Goal: Task Accomplishment & Management: Use online tool/utility

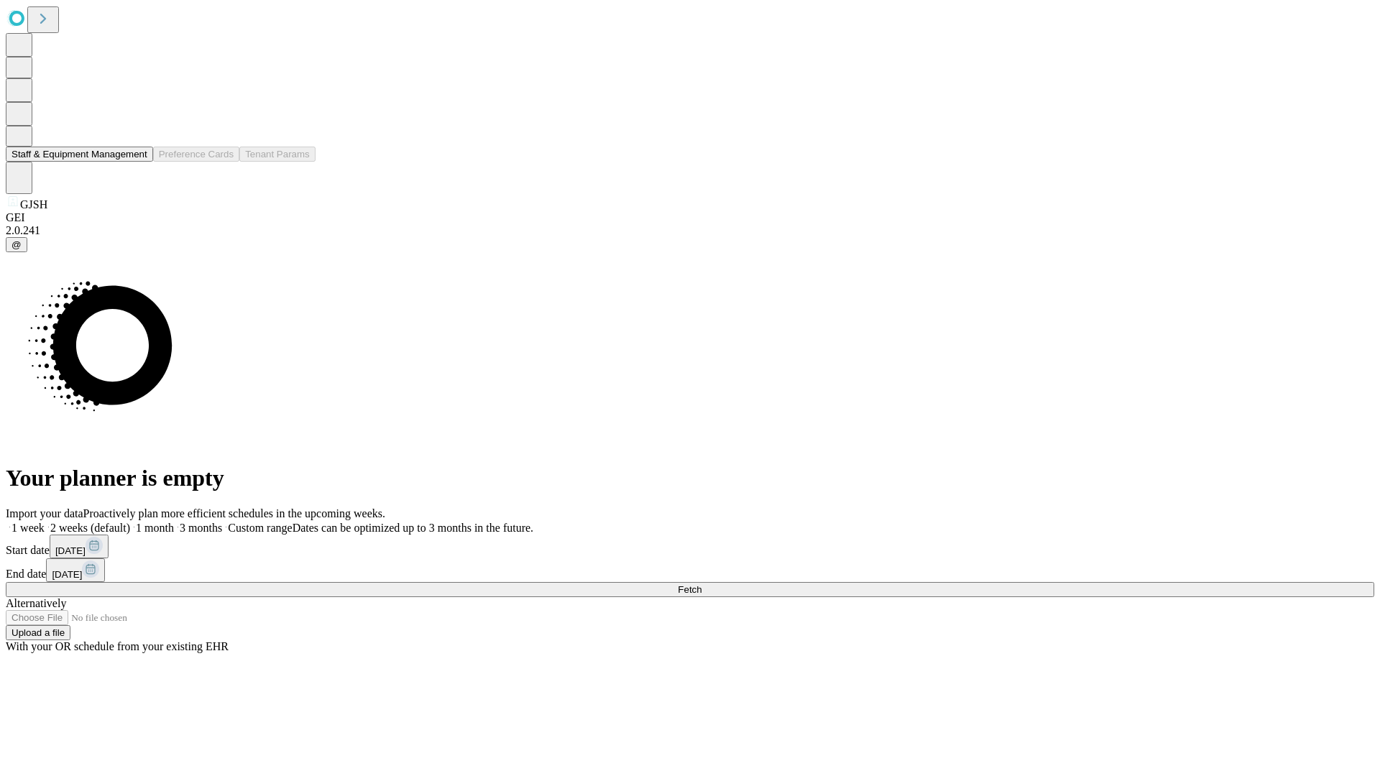
click at [137, 162] on button "Staff & Equipment Management" at bounding box center [79, 154] width 147 height 15
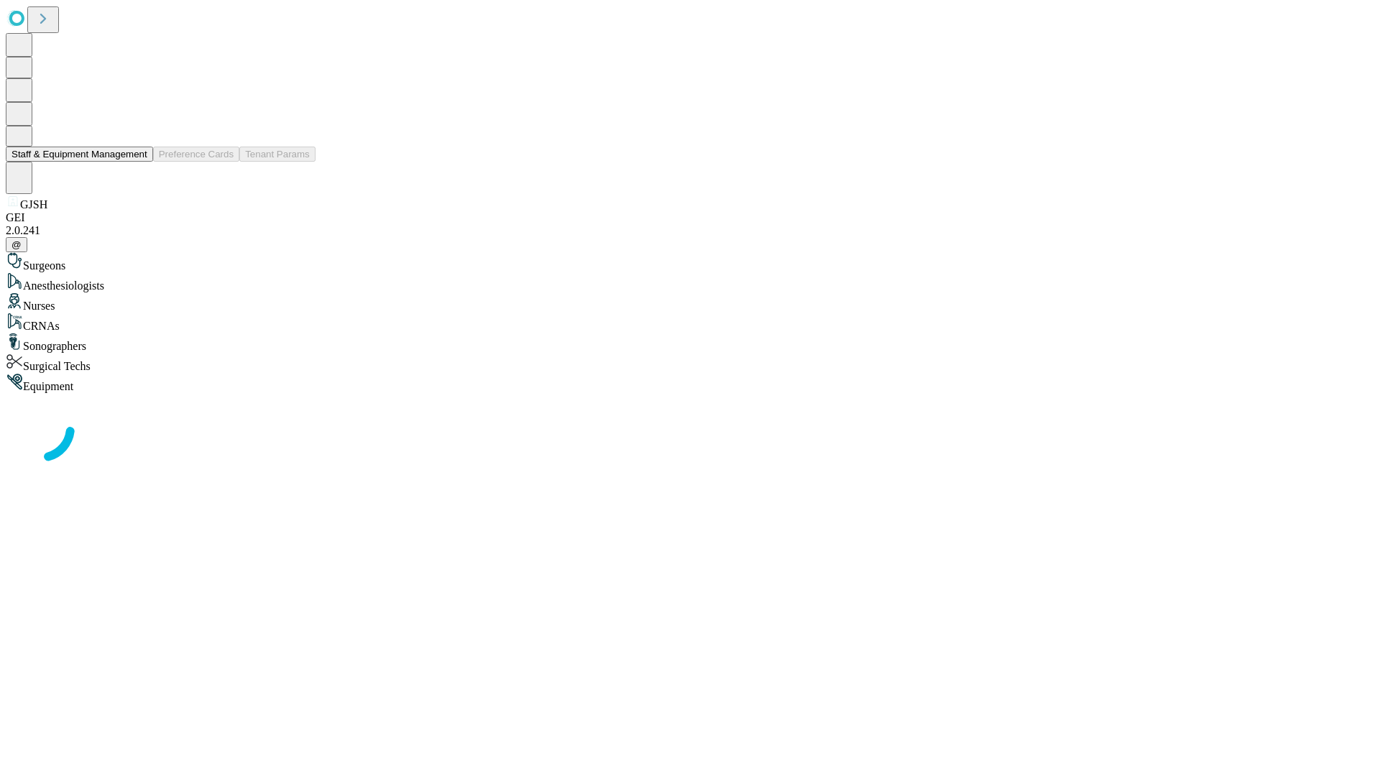
click at [137, 162] on button "Staff & Equipment Management" at bounding box center [79, 154] width 147 height 15
